Goal: Transaction & Acquisition: Purchase product/service

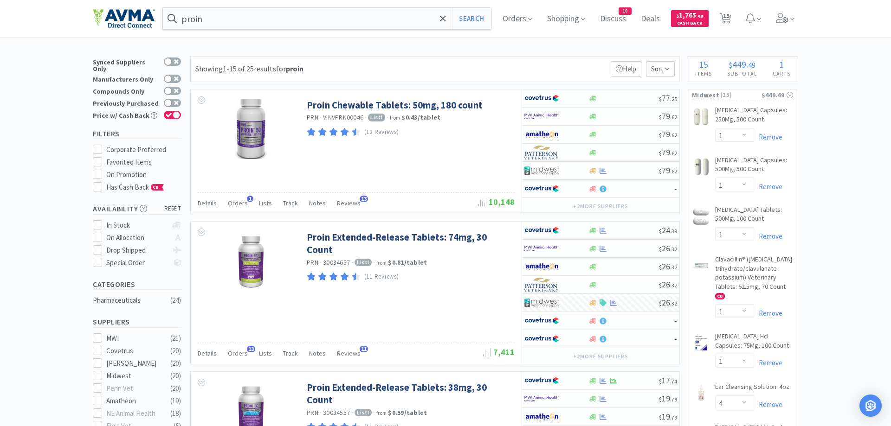
select select "1"
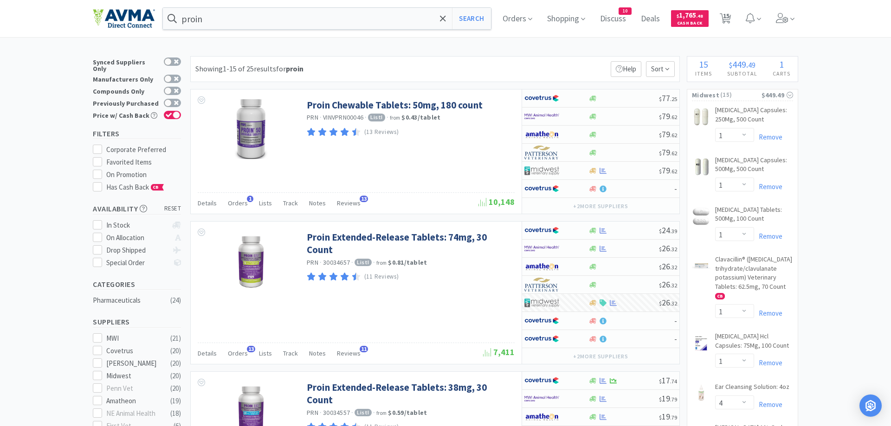
select select "4"
select select "1"
select select "2"
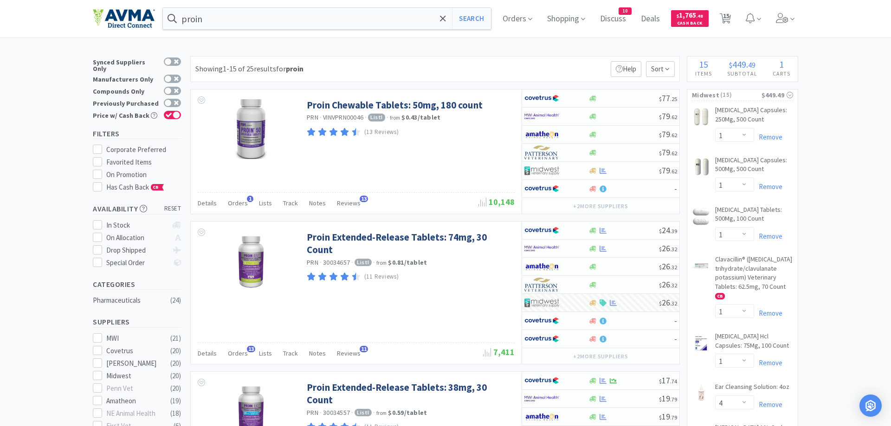
select select "4"
select select "3"
select select "4"
select select "1"
select select "2"
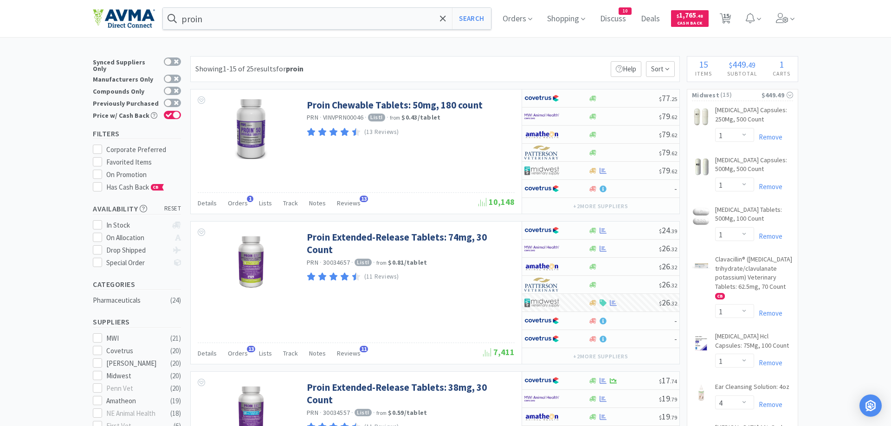
scroll to position [95, 0]
